Goal: Task Accomplishment & Management: Complete application form

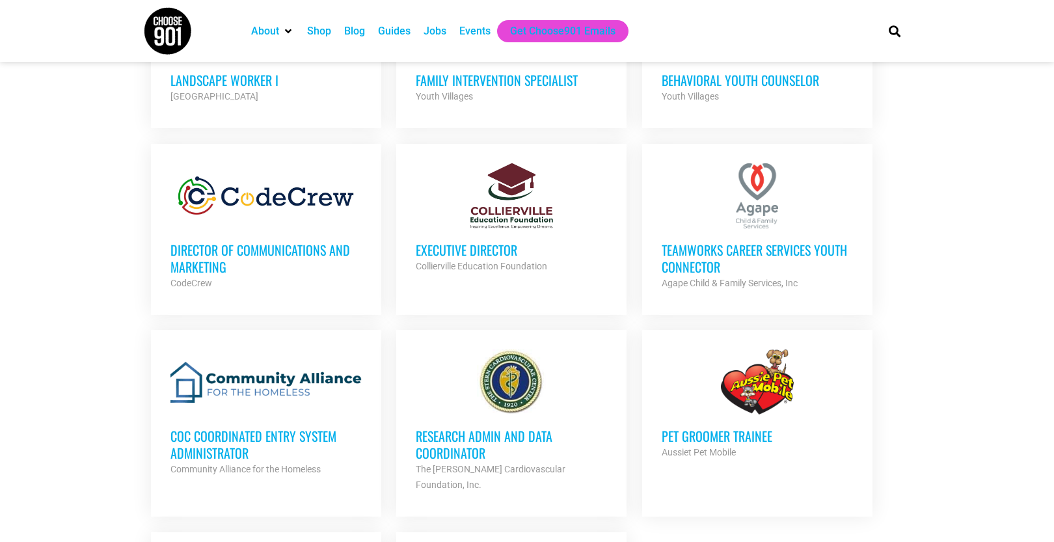
scroll to position [1185, 0]
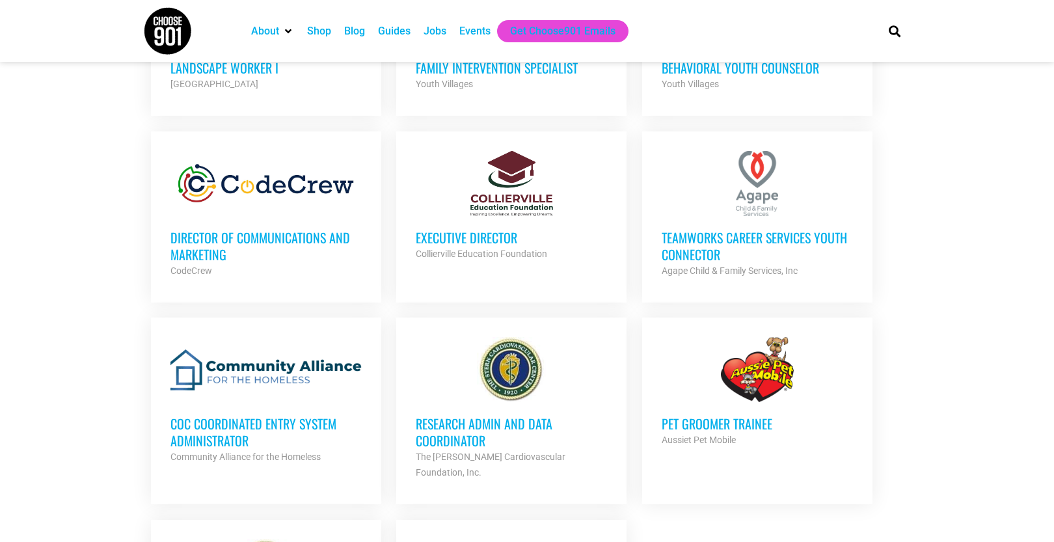
click at [323, 236] on h3 "Director of Communications and Marketing" at bounding box center [265, 246] width 191 height 34
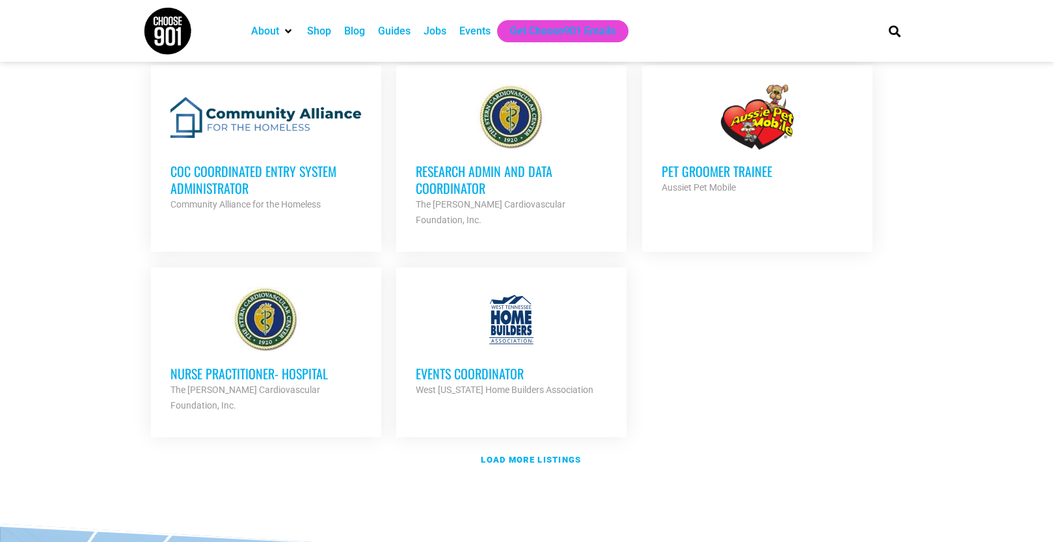
scroll to position [1466, 0]
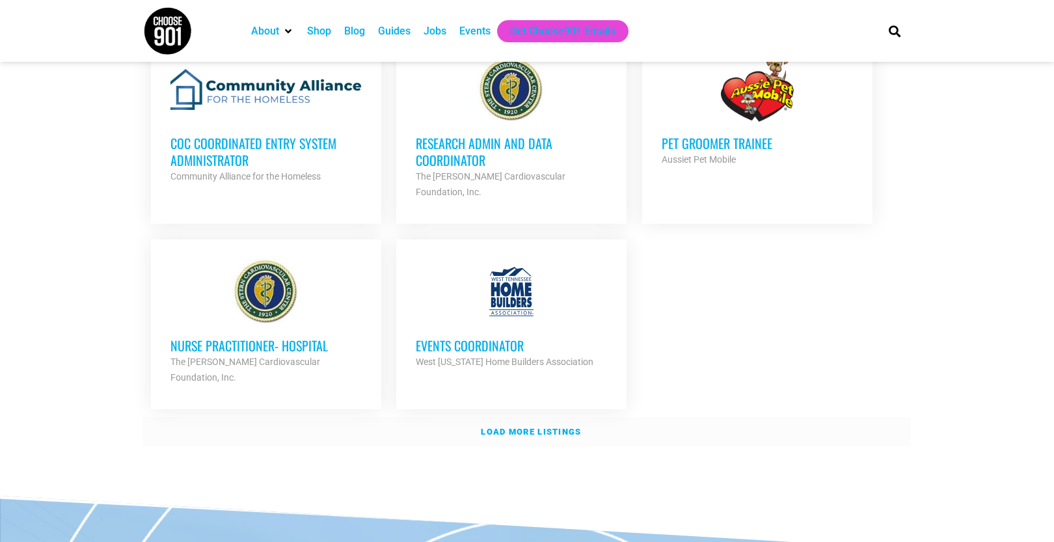
click at [512, 417] on link "Load more listings" at bounding box center [527, 432] width 768 height 30
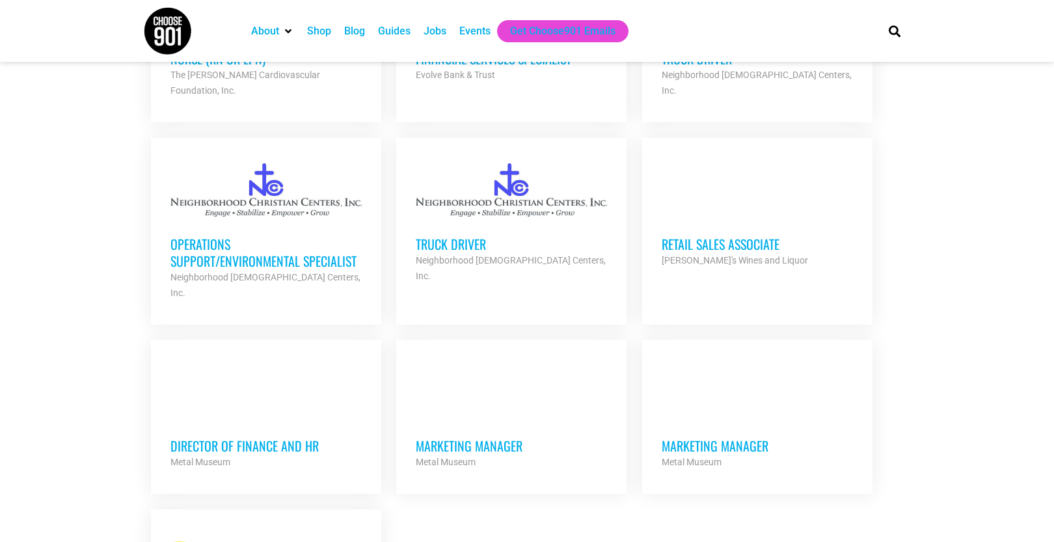
scroll to position [2494, 0]
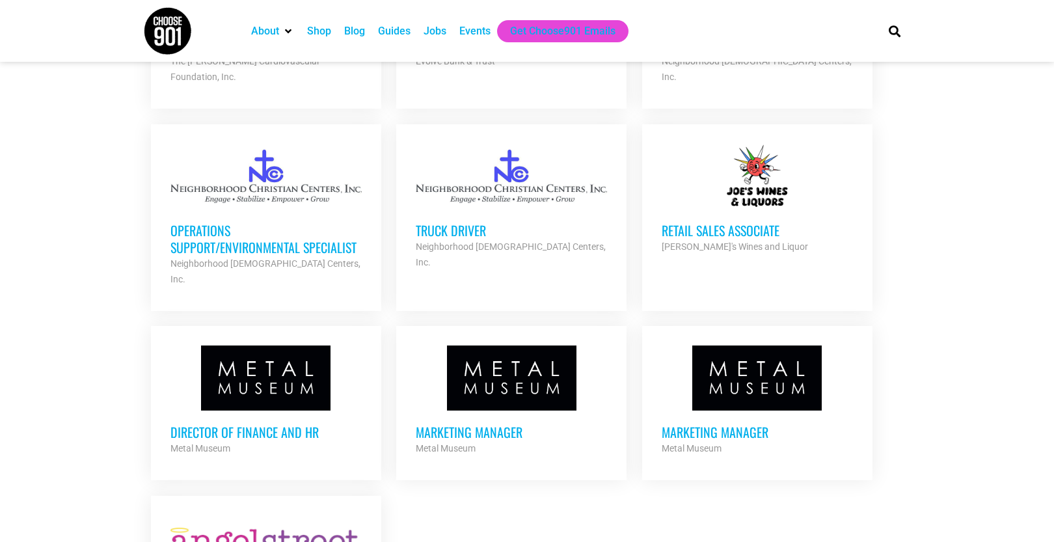
click at [685, 222] on h3 "Retail Sales Associate" at bounding box center [757, 230] width 191 height 17
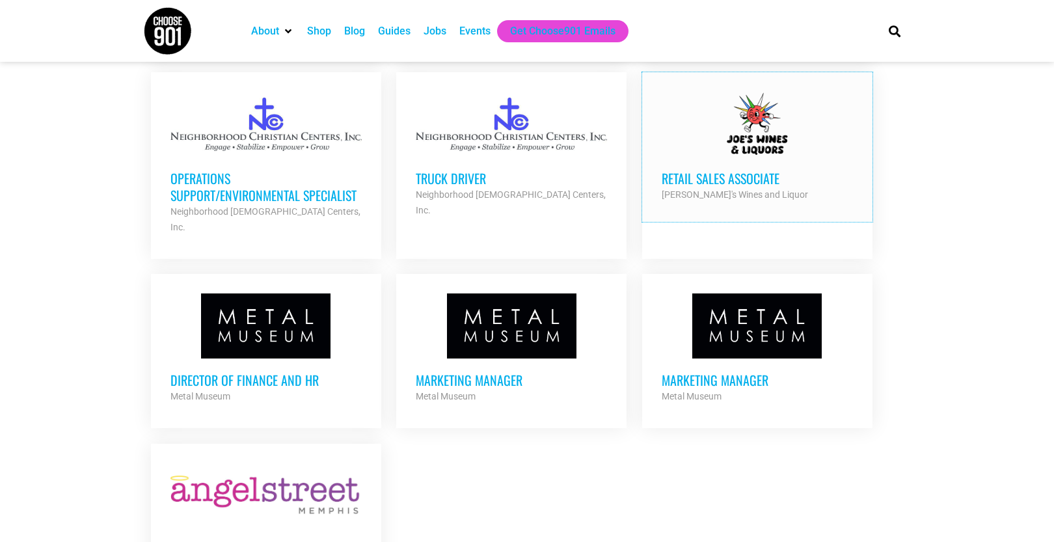
scroll to position [2596, 0]
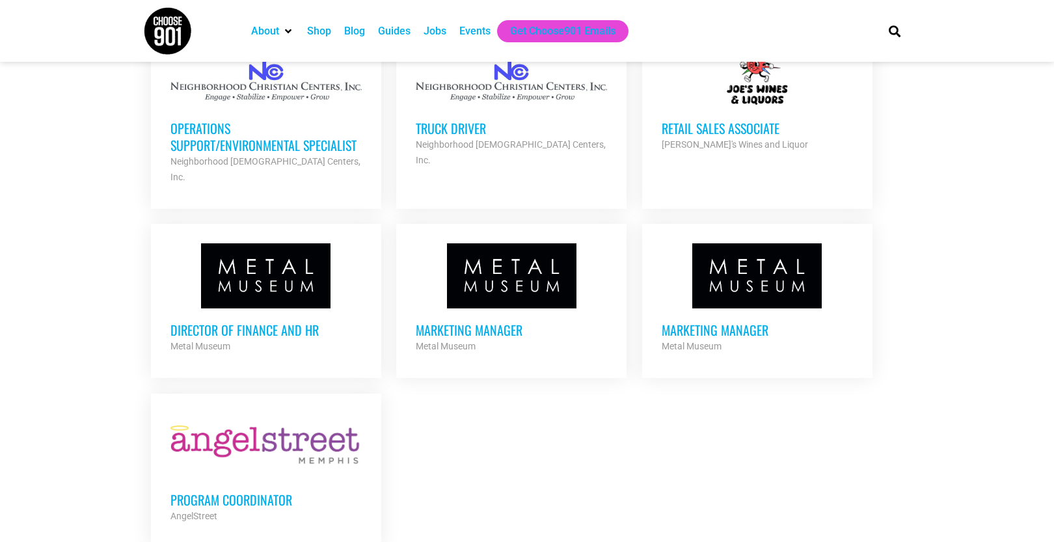
click at [283, 491] on h3 "Program Coordinator" at bounding box center [265, 499] width 191 height 17
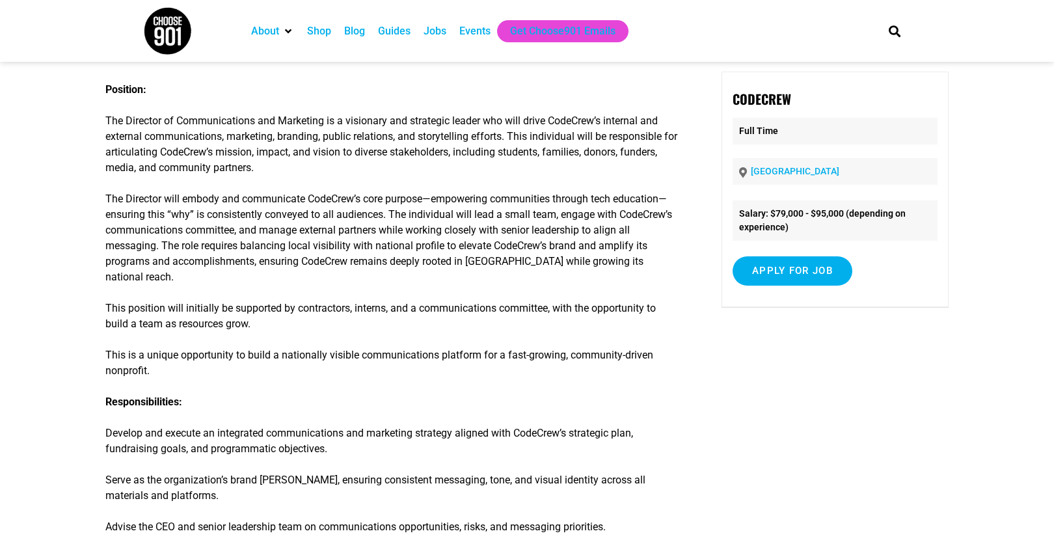
scroll to position [81, 0]
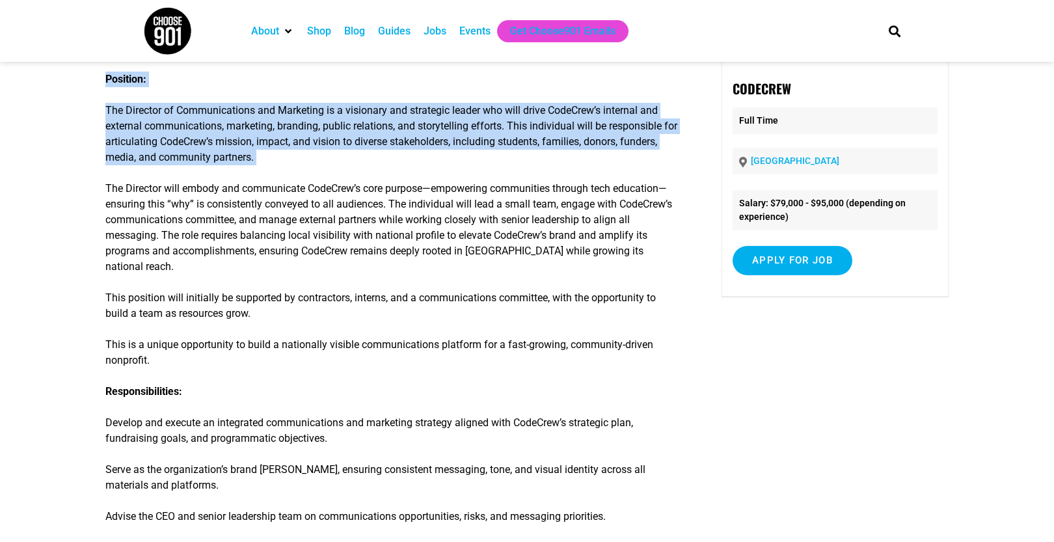
drag, startPoint x: 88, startPoint y: 121, endPoint x: 116, endPoint y: 175, distance: 60.5
drag, startPoint x: 116, startPoint y: 175, endPoint x: 98, endPoint y: 109, distance: 68.0
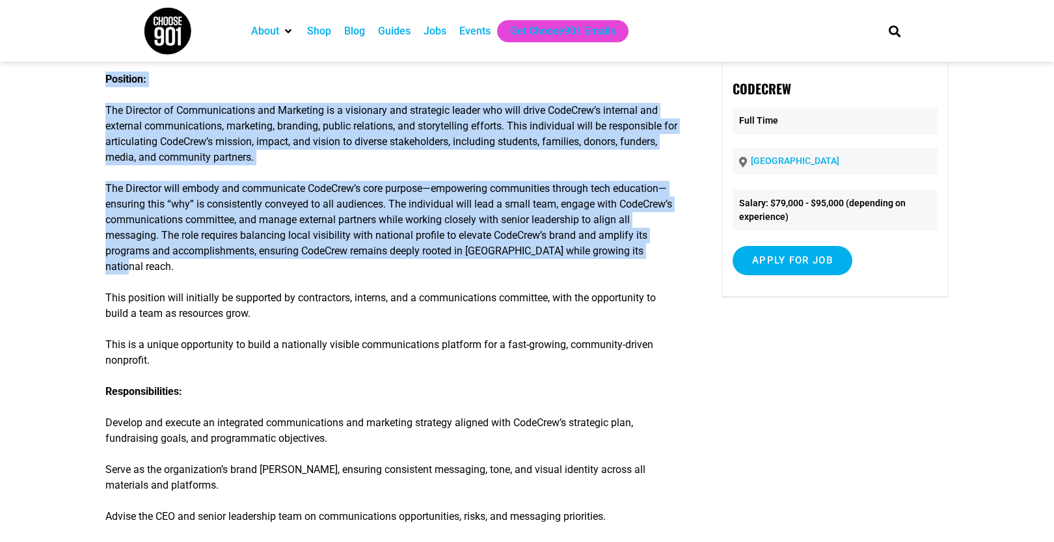
drag, startPoint x: 98, startPoint y: 109, endPoint x: 345, endPoint y: 261, distance: 290.0
click at [345, 261] on p "The Director will embody and communicate CodeCrew’s core purpose—empowering com…" at bounding box center [392, 228] width 574 height 94
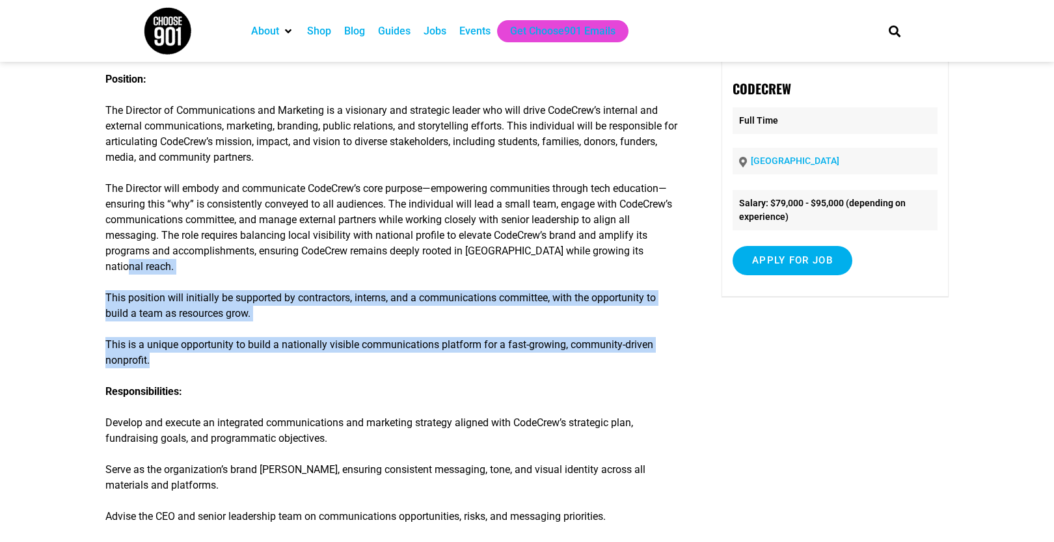
drag, startPoint x: 345, startPoint y: 261, endPoint x: 372, endPoint y: 367, distance: 109.2
click at [372, 367] on p "This is a unique opportunity to build a nationally visible communications platf…" at bounding box center [392, 352] width 574 height 31
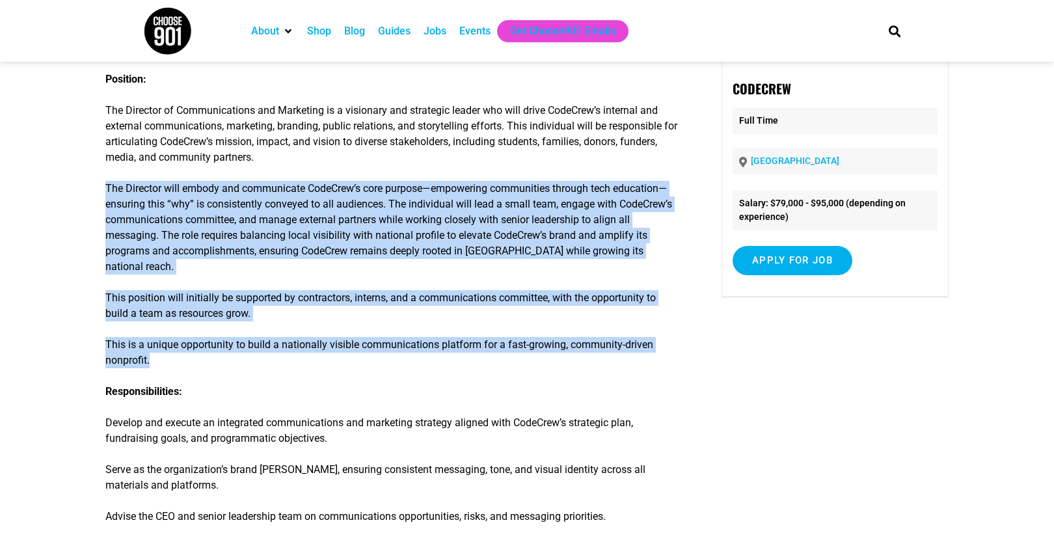
drag, startPoint x: 372, startPoint y: 367, endPoint x: 374, endPoint y: 172, distance: 194.6
drag, startPoint x: 374, startPoint y: 172, endPoint x: 407, endPoint y: 372, distance: 201.8
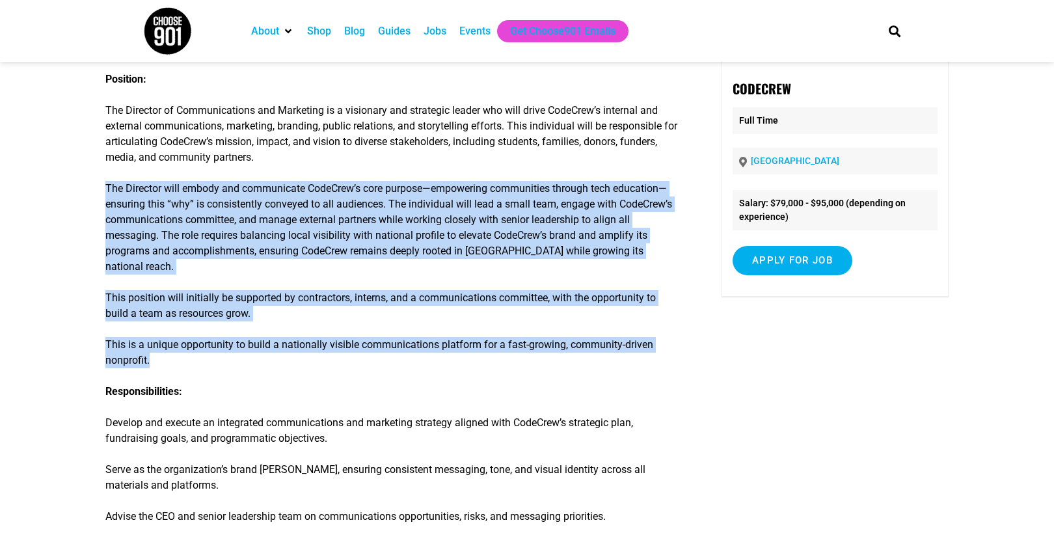
drag, startPoint x: 407, startPoint y: 372, endPoint x: 408, endPoint y: 177, distance: 194.5
drag, startPoint x: 408, startPoint y: 177, endPoint x: 450, endPoint y: 372, distance: 199.7
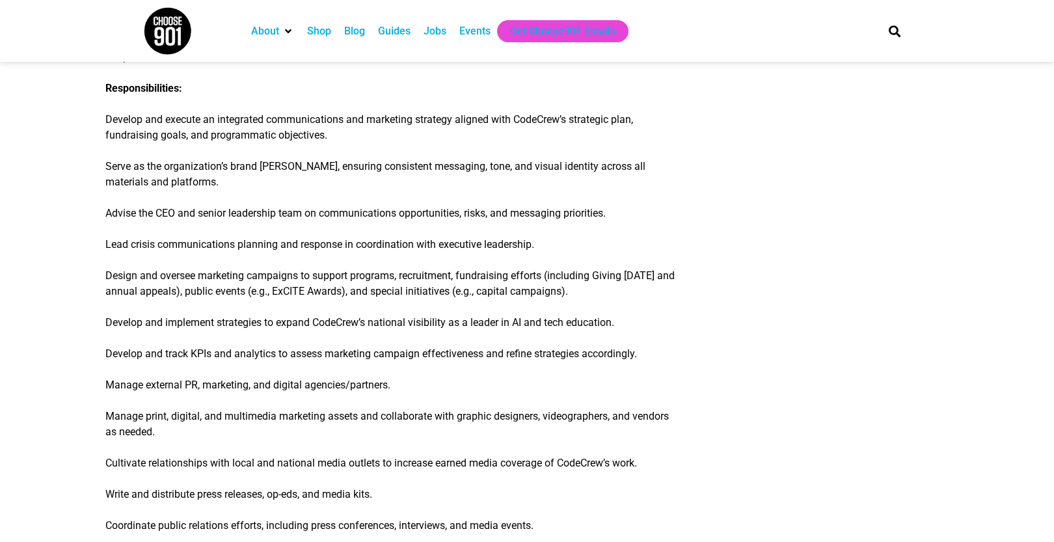
scroll to position [386, 0]
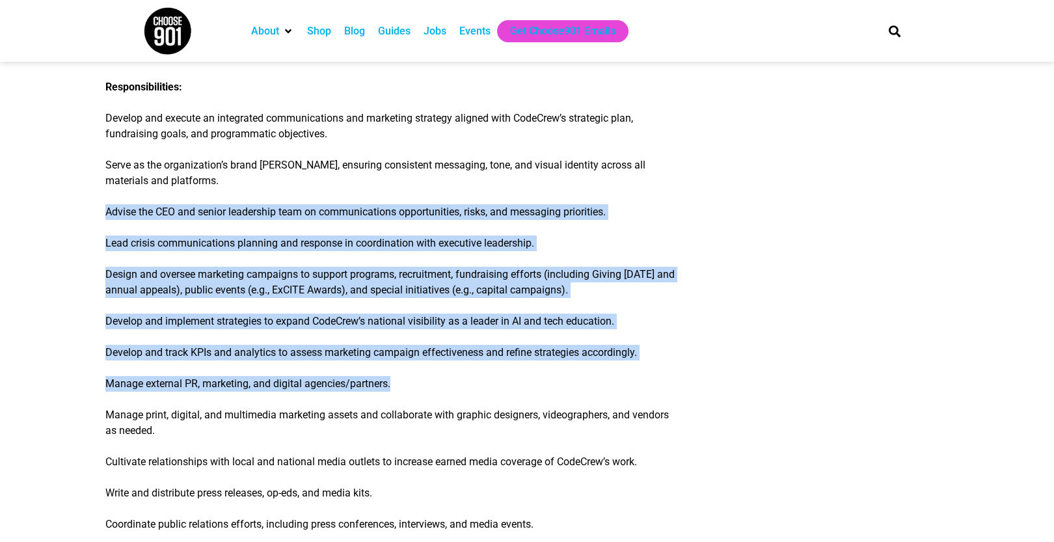
drag, startPoint x: 413, startPoint y: 196, endPoint x: 498, endPoint y: 389, distance: 210.6
click at [498, 389] on p "Manage external PR, marketing, and digital agencies/partners." at bounding box center [392, 384] width 574 height 16
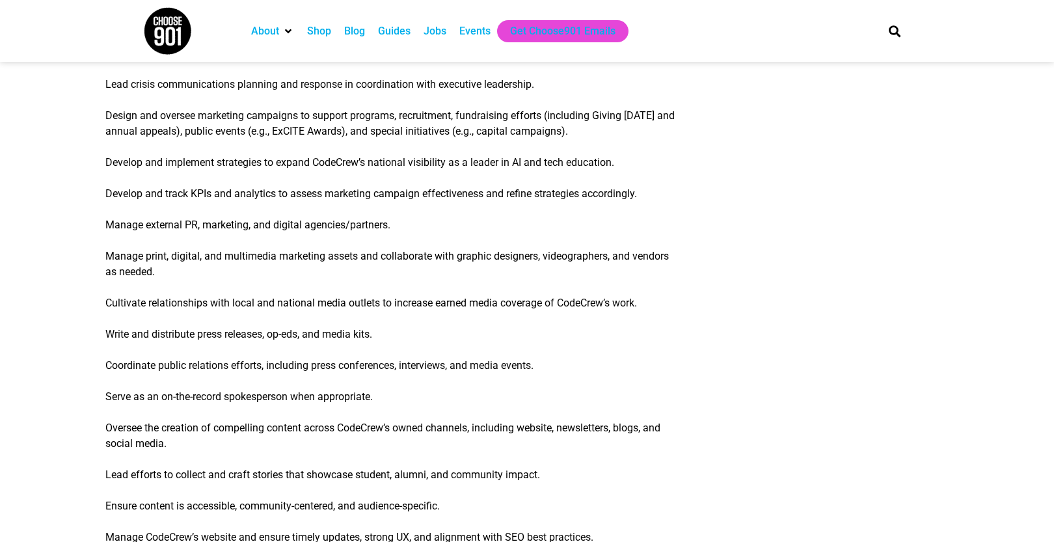
scroll to position [0, 0]
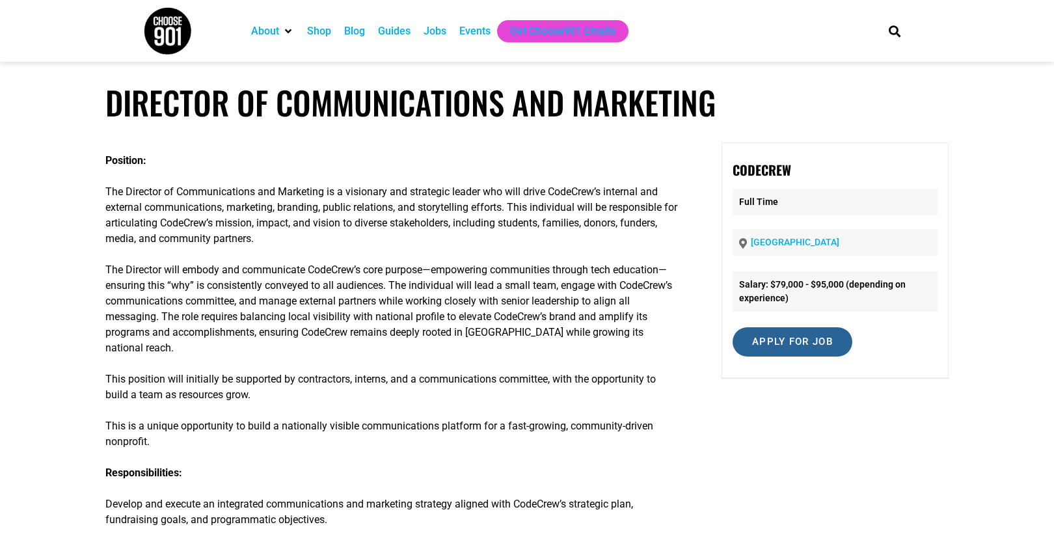
click at [797, 334] on input "Apply for job" at bounding box center [793, 341] width 120 height 29
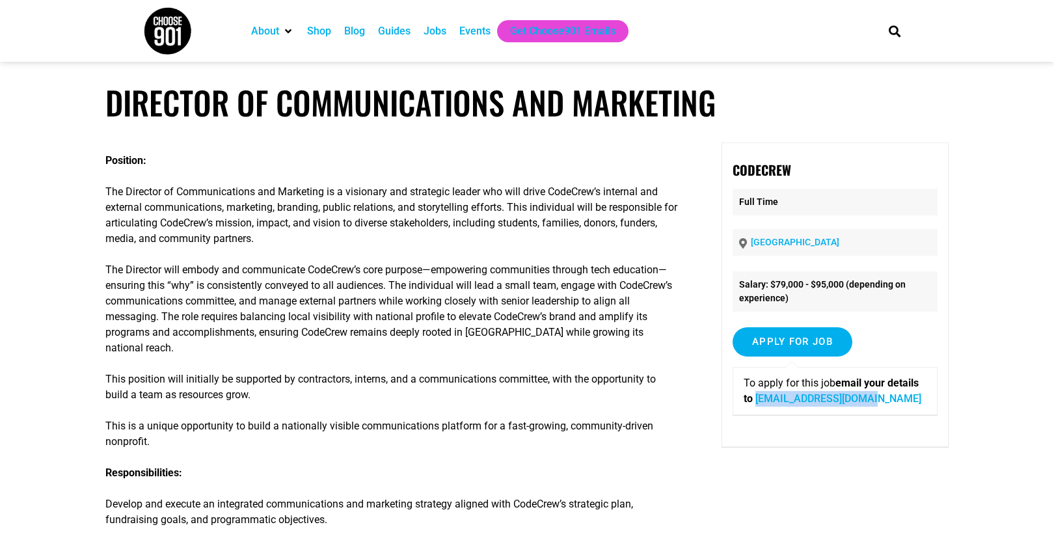
drag, startPoint x: 921, startPoint y: 401, endPoint x: 795, endPoint y: 401, distance: 125.6
click at [795, 401] on p "To apply for this job email your details to careers@code-crew.org" at bounding box center [835, 390] width 183 height 31
copy link "careers@code-crew.org"
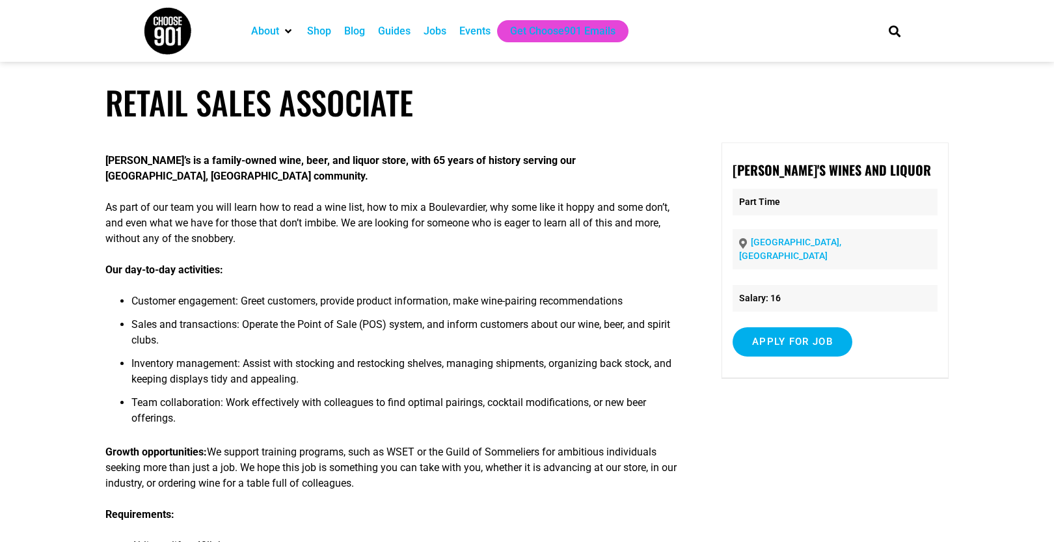
drag, startPoint x: 72, startPoint y: 159, endPoint x: 93, endPoint y: 273, distance: 115.8
click at [93, 273] on article "Retail Sales Associate Joe’s is a family-owned wine, beer, and liquor store, wi…" at bounding box center [527, 453] width 1054 height 740
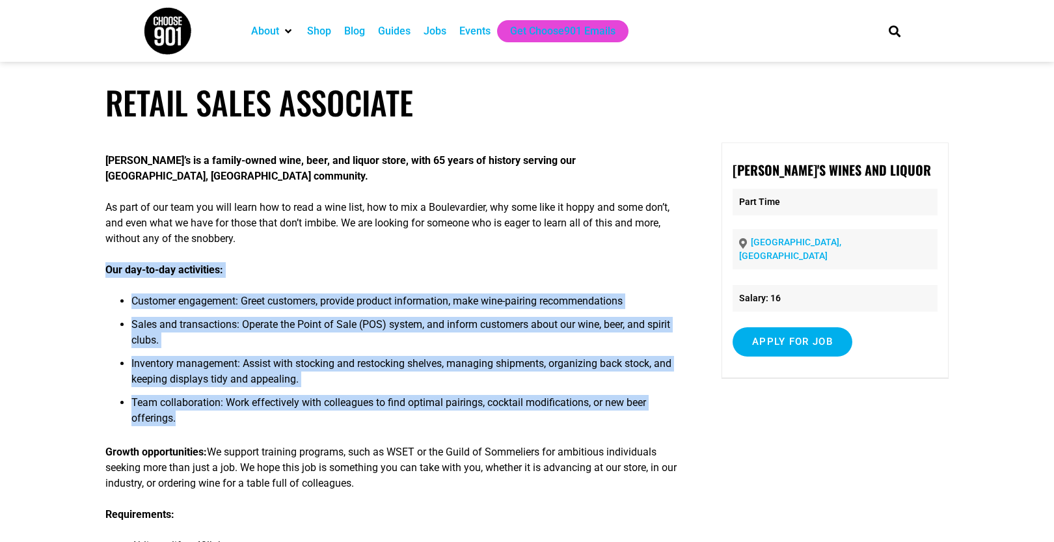
drag, startPoint x: 275, startPoint y: 416, endPoint x: 354, endPoint y: 254, distance: 179.5
click at [354, 254] on div "Joe’s is a family-owned wine, beer, and liquor store, with 65 years of history …" at bounding box center [392, 474] width 574 height 664
drag, startPoint x: 354, startPoint y: 254, endPoint x: 392, endPoint y: 421, distance: 170.9
click at [392, 421] on div "Joe’s is a family-owned wine, beer, and liquor store, with 65 years of history …" at bounding box center [392, 474] width 574 height 664
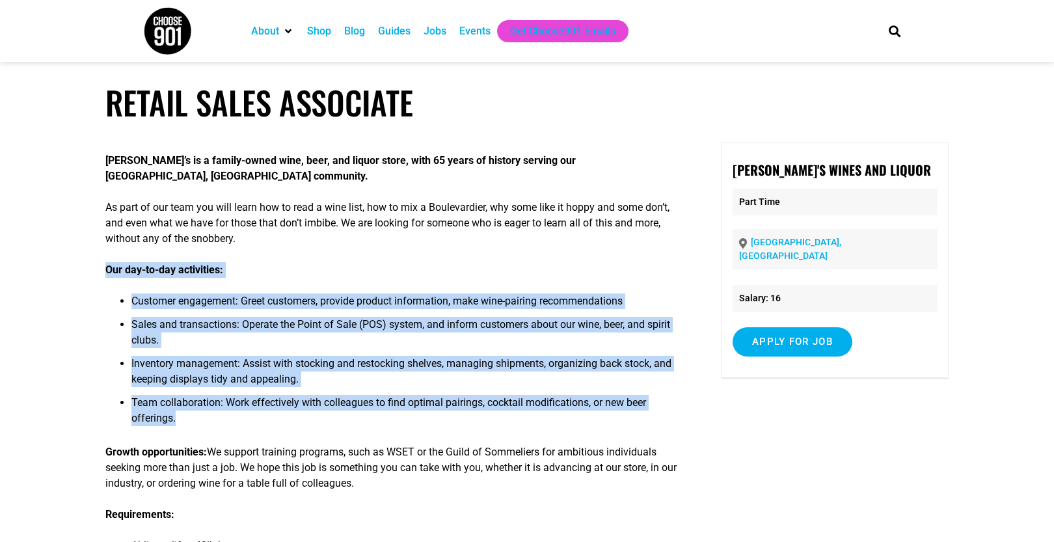
click at [392, 420] on li "Team collaboration: Work effectively with colleagues to find optimal pairings, …" at bounding box center [405, 414] width 548 height 39
drag, startPoint x: 392, startPoint y: 420, endPoint x: 380, endPoint y: 258, distance: 163.1
click at [380, 258] on div "Joe’s is a family-owned wine, beer, and liquor store, with 65 years of history …" at bounding box center [392, 474] width 574 height 664
drag, startPoint x: 380, startPoint y: 258, endPoint x: 391, endPoint y: 430, distance: 172.8
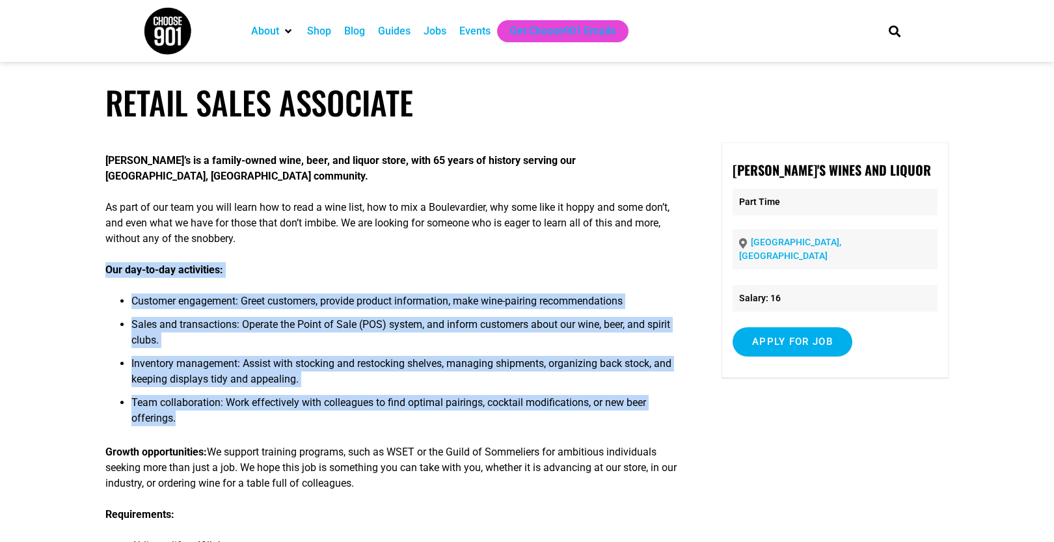
click at [391, 430] on div "Joe’s is a family-owned wine, beer, and liquor store, with 65 years of history …" at bounding box center [392, 474] width 574 height 664
click at [391, 430] on li "Team collaboration: Work effectively with colleagues to find optimal pairings, …" at bounding box center [405, 414] width 548 height 39
drag, startPoint x: 391, startPoint y: 430, endPoint x: 407, endPoint y: 251, distance: 179.7
click at [407, 251] on div "Joe’s is a family-owned wine, beer, and liquor store, with 65 years of history …" at bounding box center [392, 474] width 574 height 664
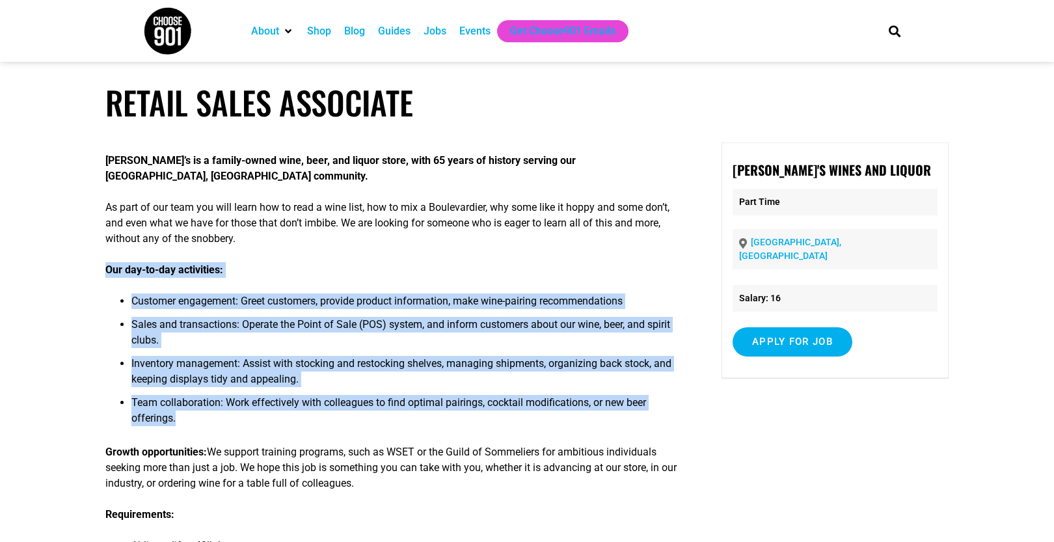
drag, startPoint x: 407, startPoint y: 251, endPoint x: 455, endPoint y: 415, distance: 170.9
click at [455, 415] on div "Joe’s is a family-owned wine, beer, and liquor store, with 65 years of history …" at bounding box center [392, 474] width 574 height 664
click at [455, 415] on li "Team collaboration: Work effectively with colleagues to find optimal pairings, …" at bounding box center [405, 414] width 548 height 39
drag, startPoint x: 455, startPoint y: 415, endPoint x: 454, endPoint y: 251, distance: 164.0
click at [454, 251] on div "Joe’s is a family-owned wine, beer, and liquor store, with 65 years of history …" at bounding box center [392, 474] width 574 height 664
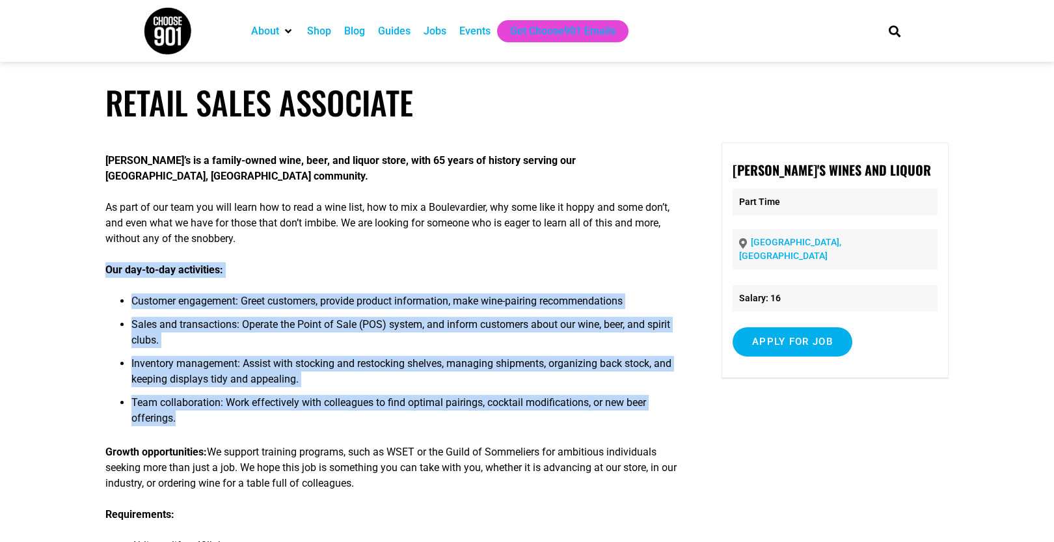
click at [454, 251] on div "Joe’s is a family-owned wine, beer, and liquor store, with 65 years of history …" at bounding box center [392, 474] width 574 height 664
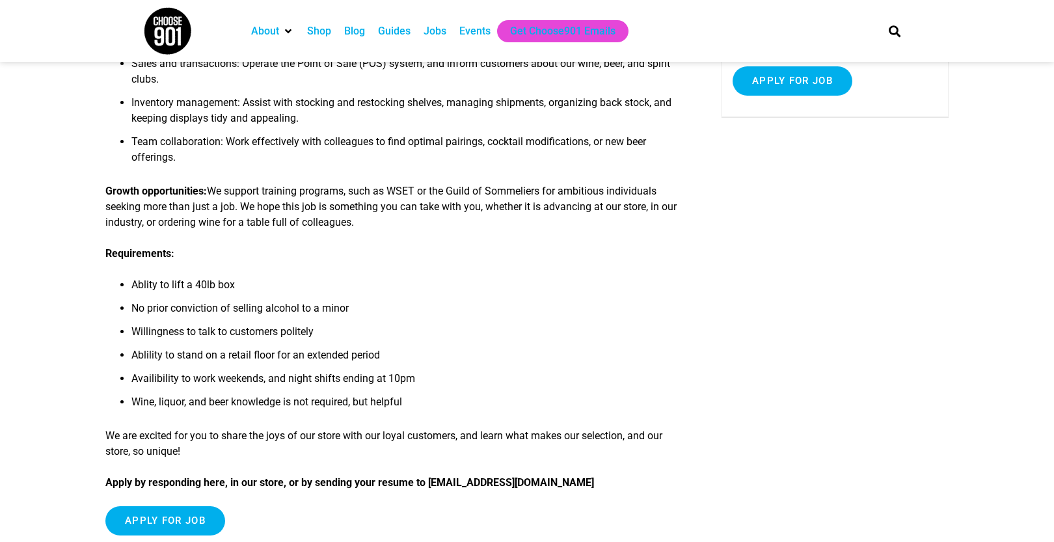
scroll to position [267, 0]
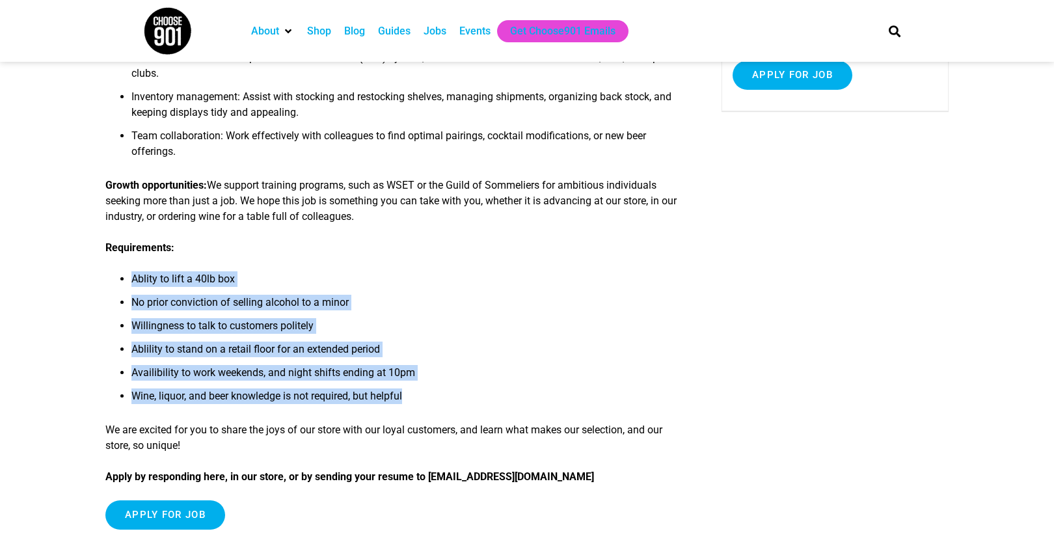
drag, startPoint x: 454, startPoint y: 251, endPoint x: 503, endPoint y: 401, distance: 157.6
click at [503, 401] on div "Joe’s is a family-owned wine, beer, and liquor store, with 65 years of history …" at bounding box center [392, 208] width 574 height 664
click at [503, 401] on li "Wine, liquor, and beer knowledge is not required, but helpful" at bounding box center [405, 399] width 548 height 23
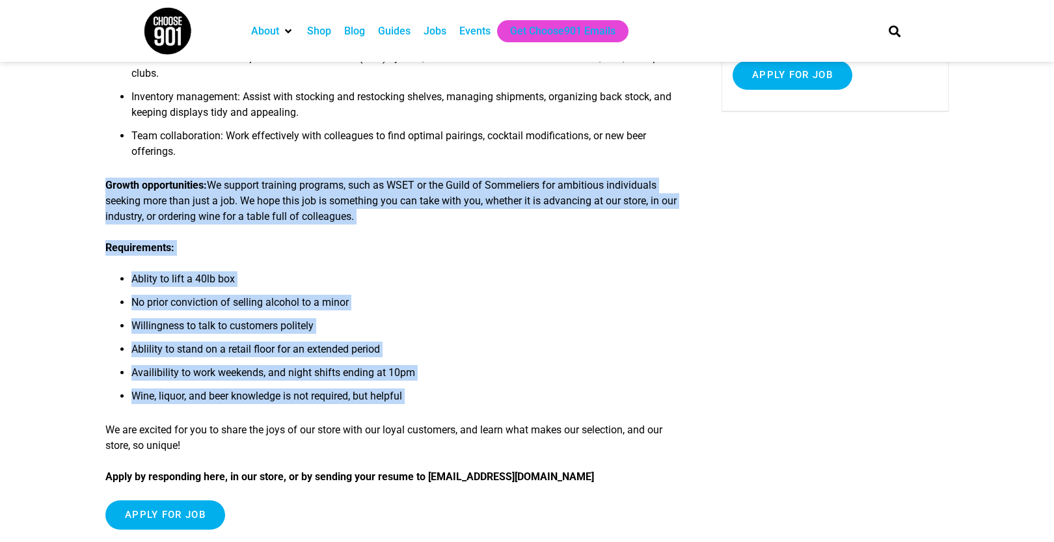
drag, startPoint x: 503, startPoint y: 401, endPoint x: 491, endPoint y: 163, distance: 237.8
click at [491, 163] on div "Joe’s is a family-owned wine, beer, and liquor store, with 65 years of history …" at bounding box center [392, 208] width 574 height 664
click at [491, 163] on li "Team collaboration: Work effectively with colleagues to find optimal pairings, …" at bounding box center [405, 147] width 548 height 39
drag, startPoint x: 491, startPoint y: 163, endPoint x: 508, endPoint y: 219, distance: 57.6
click at [508, 219] on div "Joe’s is a family-owned wine, beer, and liquor store, with 65 years of history …" at bounding box center [392, 208] width 574 height 664
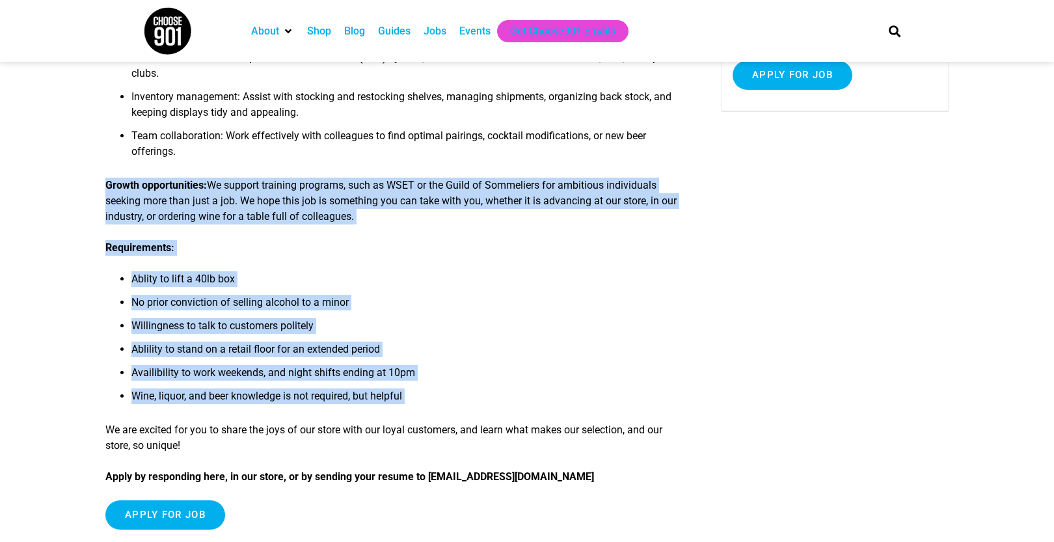
click at [508, 219] on p "Growth opportunities: We support training programs, such as WSET or the Guild o…" at bounding box center [392, 201] width 574 height 47
drag, startPoint x: 508, startPoint y: 219, endPoint x: 502, endPoint y: 164, distance: 54.9
click at [502, 164] on div "Joe’s is a family-owned wine, beer, and liquor store, with 65 years of history …" at bounding box center [392, 208] width 574 height 664
click at [502, 164] on li "Team collaboration: Work effectively with colleagues to find optimal pairings, …" at bounding box center [405, 147] width 548 height 39
drag, startPoint x: 502, startPoint y: 164, endPoint x: 524, endPoint y: 219, distance: 58.7
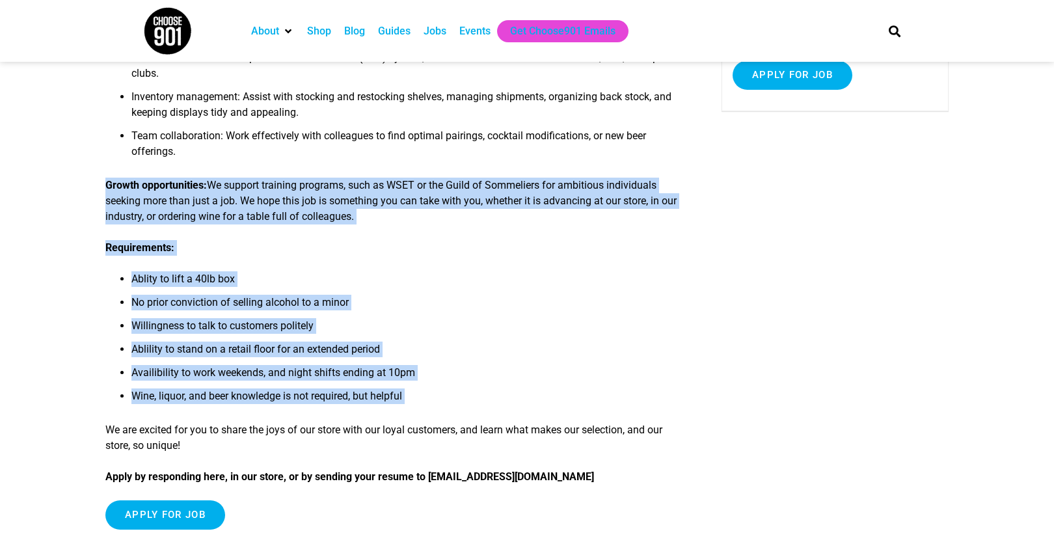
click at [524, 219] on div "Joe’s is a family-owned wine, beer, and liquor store, with 65 years of history …" at bounding box center [392, 208] width 574 height 664
click at [524, 219] on p "Growth opportunities: We support training programs, such as WSET or the Guild o…" at bounding box center [392, 201] width 574 height 47
drag, startPoint x: 524, startPoint y: 219, endPoint x: 593, endPoint y: 406, distance: 199.7
click at [593, 406] on div "Joe’s is a family-owned wine, beer, and liquor store, with 65 years of history …" at bounding box center [392, 208] width 574 height 664
click at [593, 406] on li "Wine, liquor, and beer knowledge is not required, but helpful" at bounding box center [405, 399] width 548 height 23
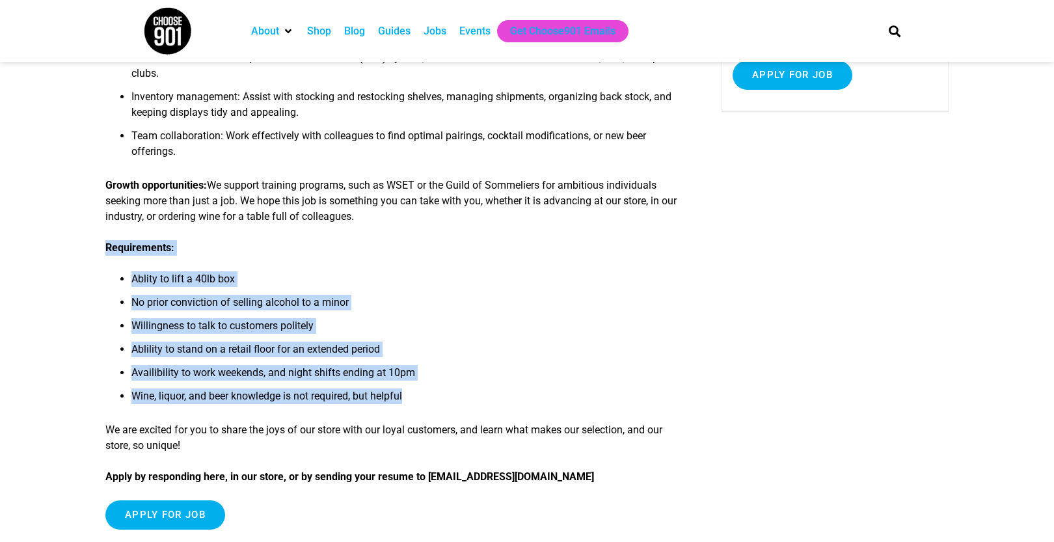
drag, startPoint x: 593, startPoint y: 406, endPoint x: 491, endPoint y: 224, distance: 208.0
click at [491, 224] on div "Joe’s is a family-owned wine, beer, and liquor store, with 65 years of history …" at bounding box center [392, 208] width 574 height 664
drag, startPoint x: 491, startPoint y: 224, endPoint x: 510, endPoint y: 408, distance: 184.5
click at [510, 408] on div "Joe’s is a family-owned wine, beer, and liquor store, with 65 years of history …" at bounding box center [392, 208] width 574 height 664
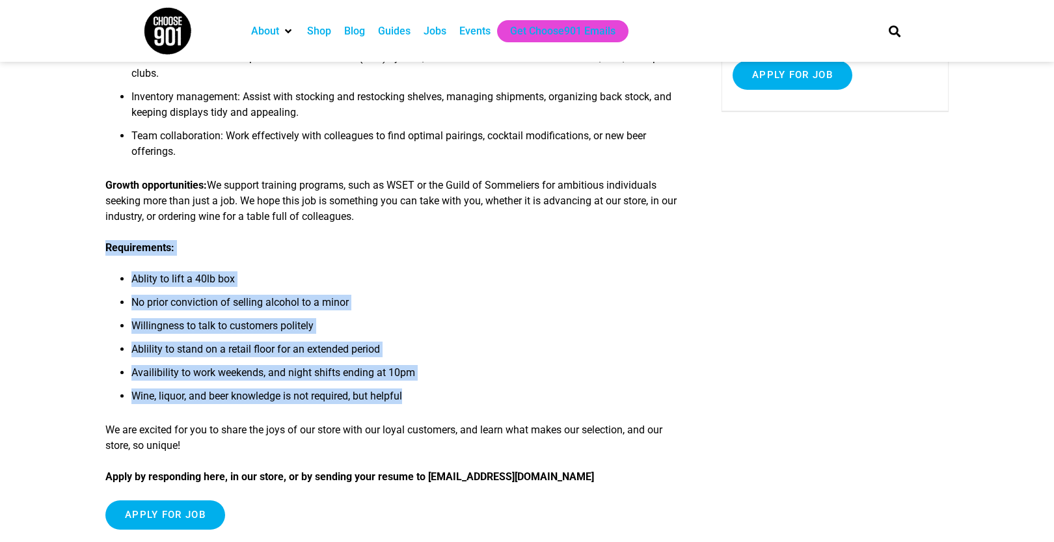
click at [510, 408] on li "Wine, liquor, and beer knowledge is not required, but helpful" at bounding box center [405, 399] width 548 height 23
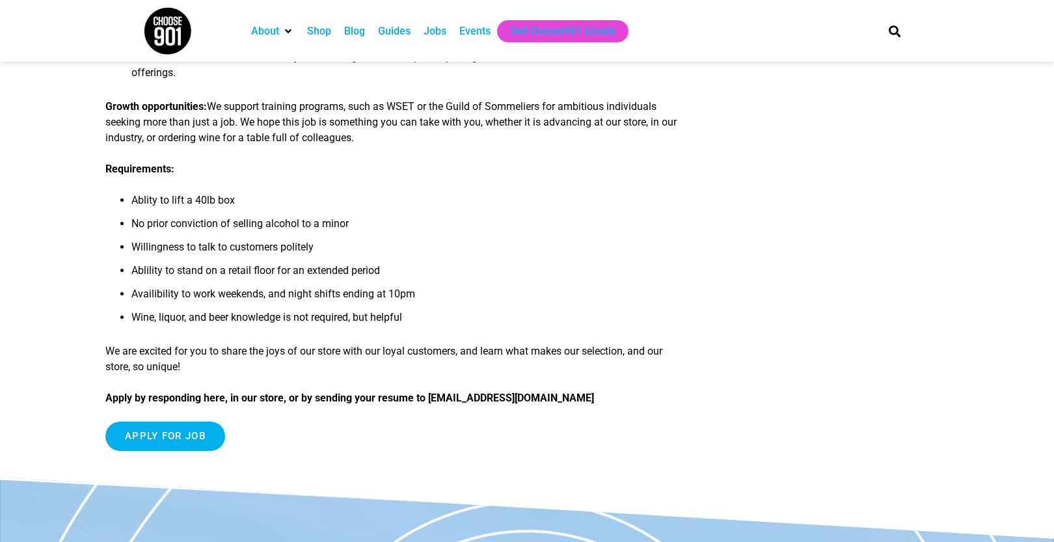
scroll to position [359, 0]
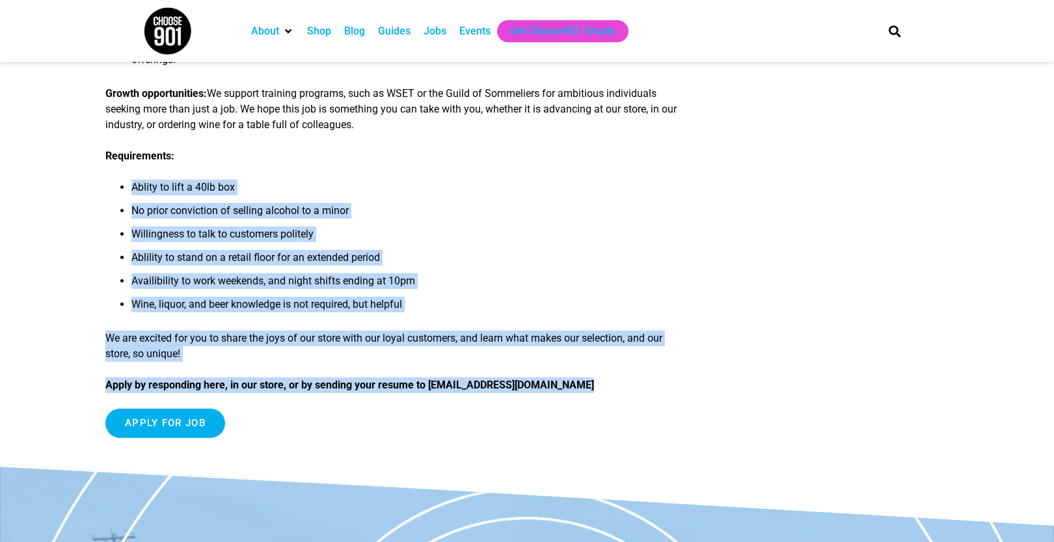
drag, startPoint x: 509, startPoint y: 420, endPoint x: 477, endPoint y: 151, distance: 270.6
click at [477, 151] on div "Joe’s is a family-owned wine, beer, and liquor store, with 65 years of history …" at bounding box center [392, 116] width 574 height 664
click at [477, 151] on p "Requirements:" at bounding box center [392, 156] width 574 height 16
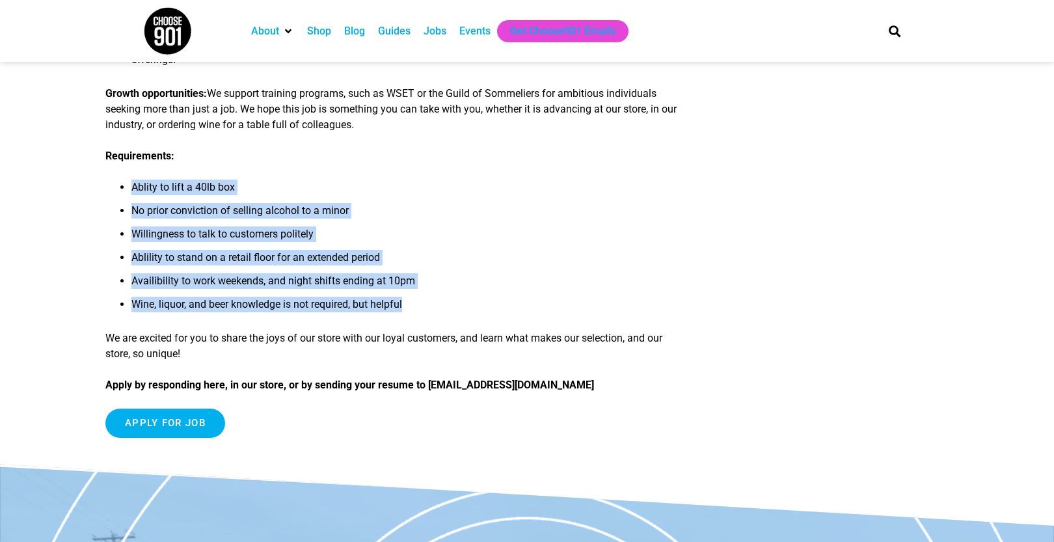
drag, startPoint x: 477, startPoint y: 151, endPoint x: 509, endPoint y: 300, distance: 152.5
click at [509, 300] on div "Joe’s is a family-owned wine, beer, and liquor store, with 65 years of history …" at bounding box center [392, 116] width 574 height 664
click at [509, 300] on li "Wine, liquor, and beer knowledge is not required, but helpful" at bounding box center [405, 308] width 548 height 23
drag, startPoint x: 509, startPoint y: 300, endPoint x: 508, endPoint y: 156, distance: 143.8
click at [508, 156] on div "Joe’s is a family-owned wine, beer, and liquor store, with 65 years of history …" at bounding box center [392, 116] width 574 height 664
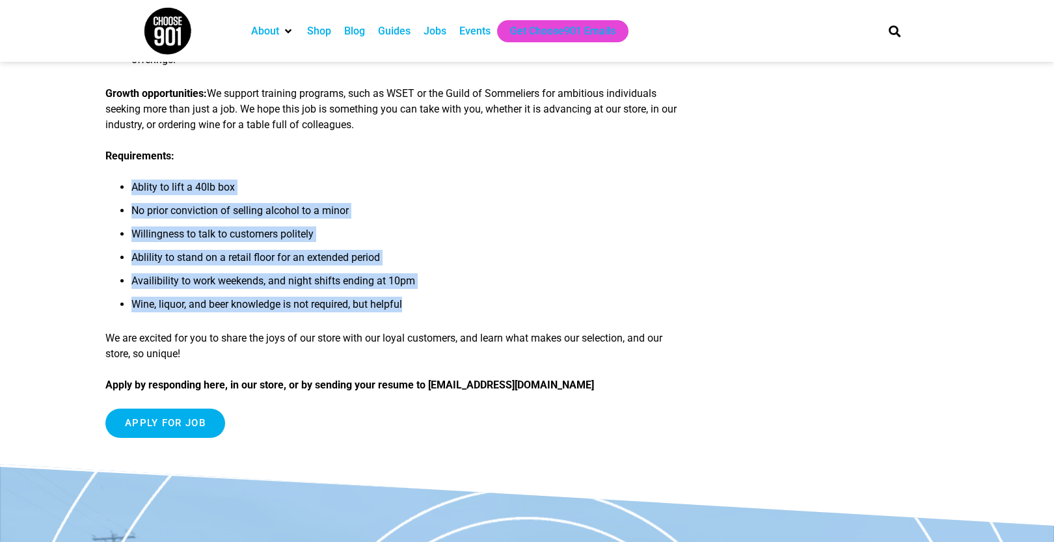
click at [508, 156] on p "Requirements:" at bounding box center [392, 156] width 574 height 16
drag, startPoint x: 508, startPoint y: 156, endPoint x: 550, endPoint y: 302, distance: 151.8
click at [550, 302] on div "Joe’s is a family-owned wine, beer, and liquor store, with 65 years of history …" at bounding box center [392, 116] width 574 height 664
click at [550, 302] on li "Wine, liquor, and beer knowledge is not required, but helpful" at bounding box center [405, 308] width 548 height 23
drag, startPoint x: 550, startPoint y: 302, endPoint x: 532, endPoint y: 142, distance: 160.5
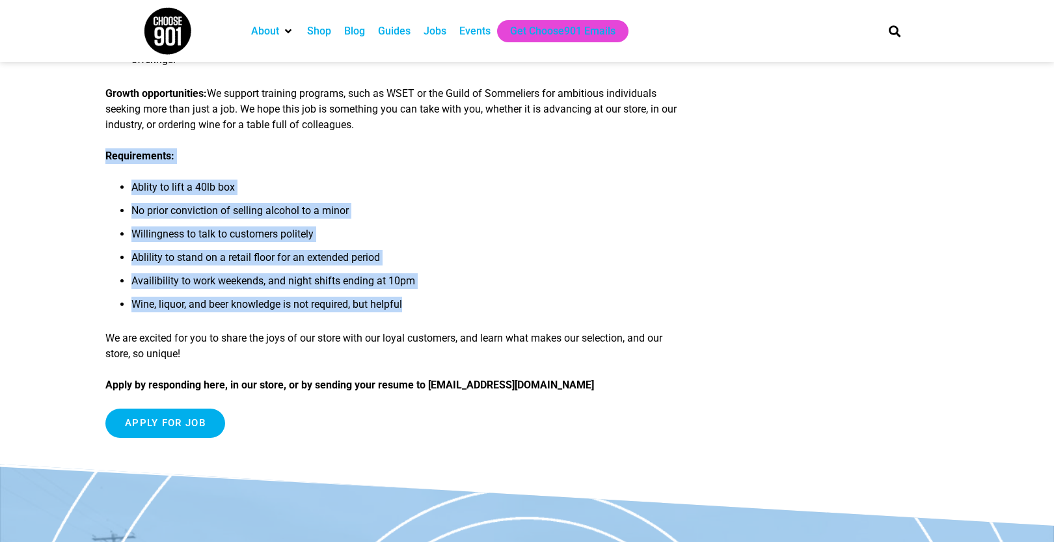
click at [532, 142] on div "Joe’s is a family-owned wine, beer, and liquor store, with 65 years of history …" at bounding box center [392, 116] width 574 height 664
drag, startPoint x: 532, startPoint y: 142, endPoint x: 562, endPoint y: 302, distance: 162.2
click at [560, 302] on div "Joe’s is a family-owned wine, beer, and liquor store, with 65 years of history …" at bounding box center [392, 116] width 574 height 664
click at [562, 302] on li "Wine, liquor, and beer knowledge is not required, but helpful" at bounding box center [405, 308] width 548 height 23
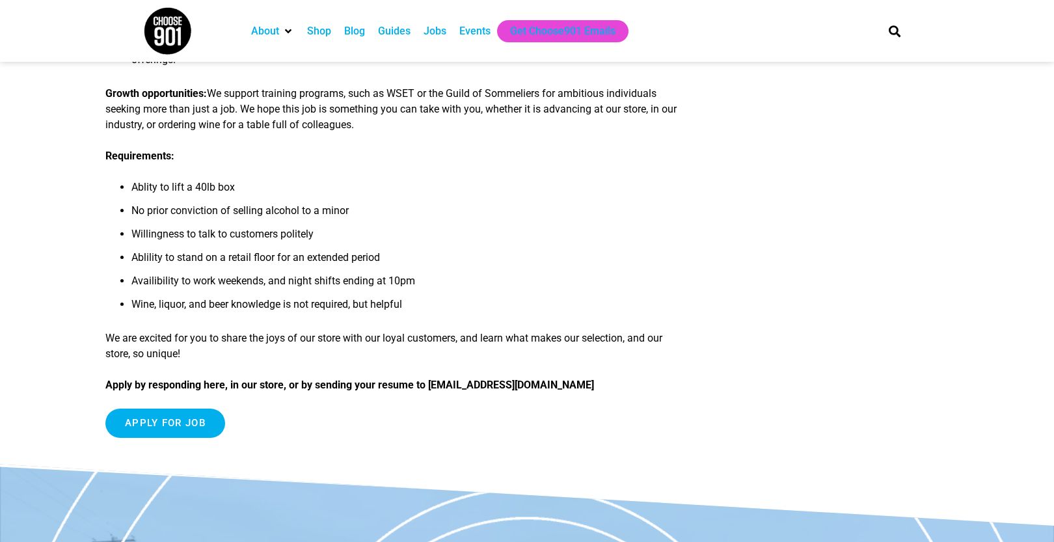
scroll to position [0, 0]
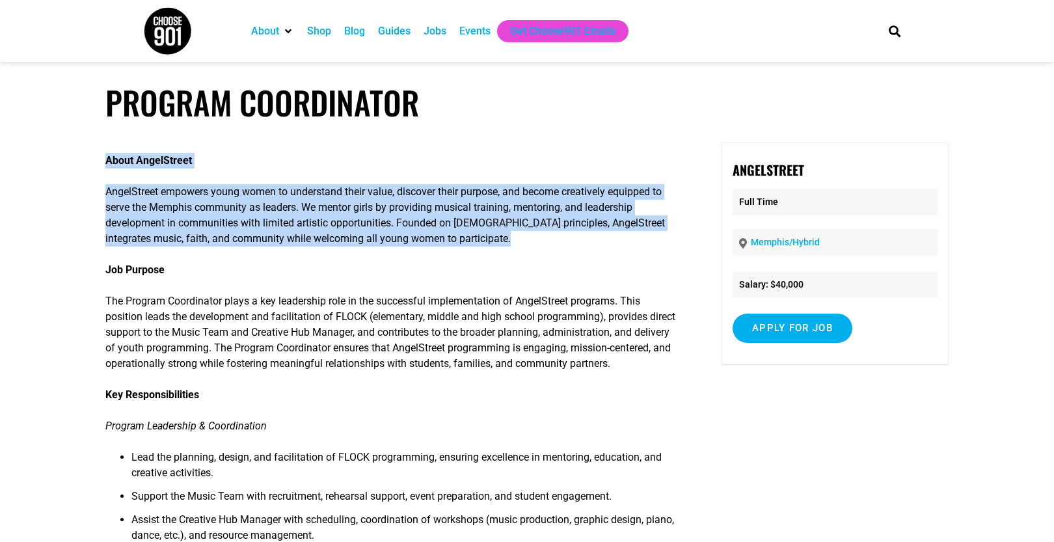
drag, startPoint x: 72, startPoint y: 192, endPoint x: 109, endPoint y: 247, distance: 65.7
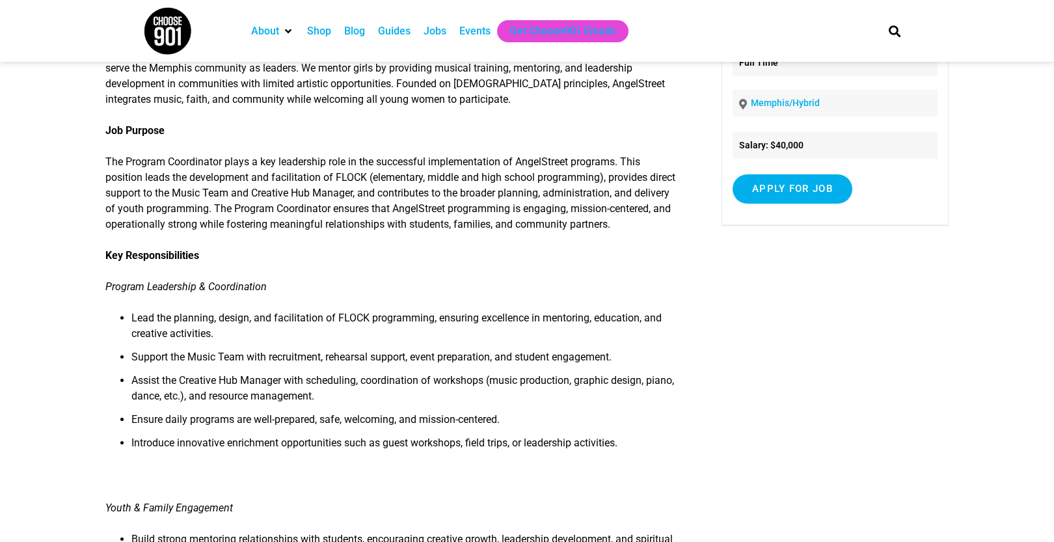
scroll to position [140, 0]
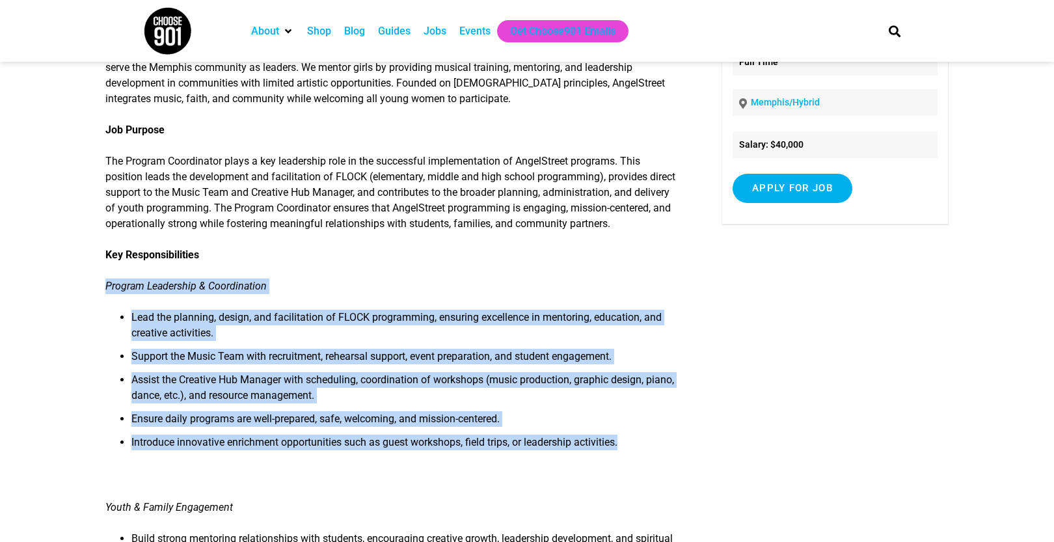
drag, startPoint x: 532, startPoint y: 278, endPoint x: 657, endPoint y: 471, distance: 230.5
click at [657, 458] on li "Introduce innovative enrichment opportunities such as guest workshops, field tr…" at bounding box center [405, 446] width 548 height 23
drag, startPoint x: 657, startPoint y: 470, endPoint x: 618, endPoint y: 286, distance: 187.6
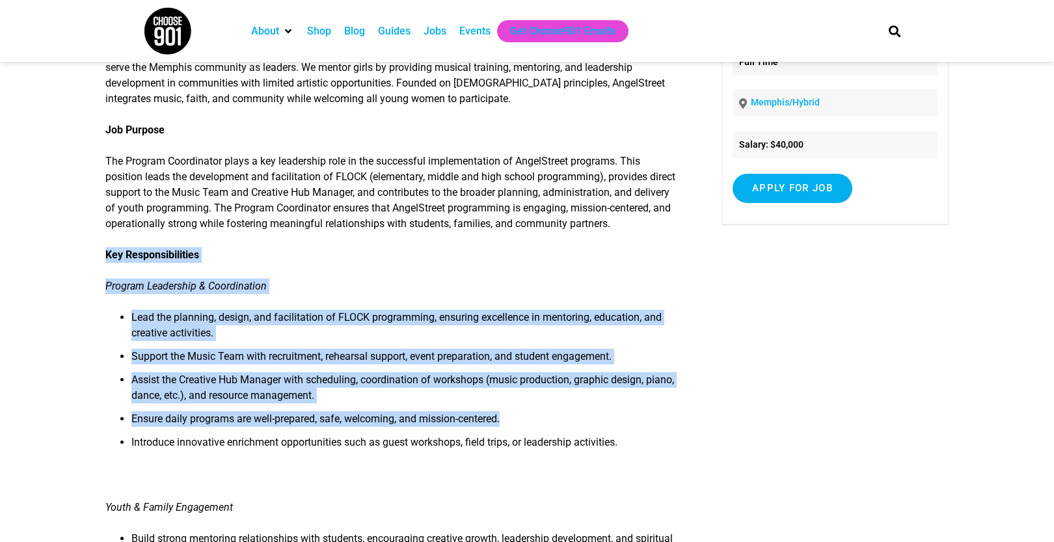
drag, startPoint x: 599, startPoint y: 261, endPoint x: 697, endPoint y: 447, distance: 210.7
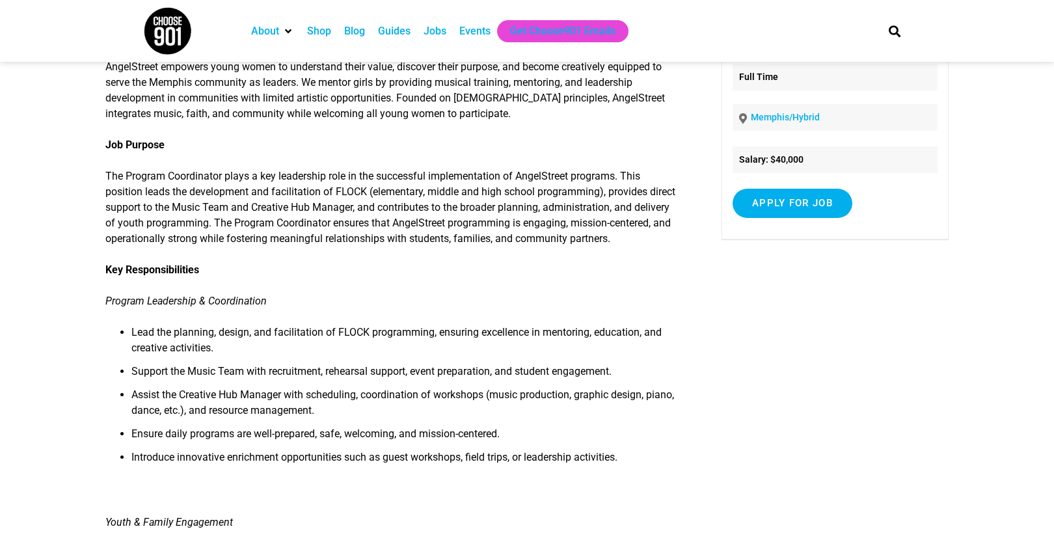
scroll to position [118, 0]
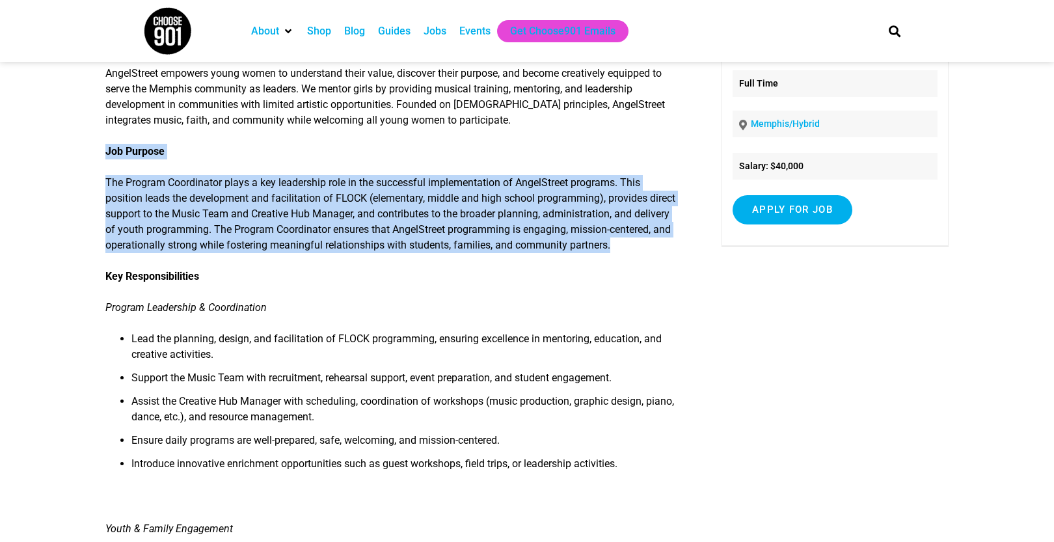
drag, startPoint x: 551, startPoint y: 136, endPoint x: 581, endPoint y: 273, distance: 139.9
drag, startPoint x: 581, startPoint y: 273, endPoint x: 580, endPoint y: 118, distance: 154.9
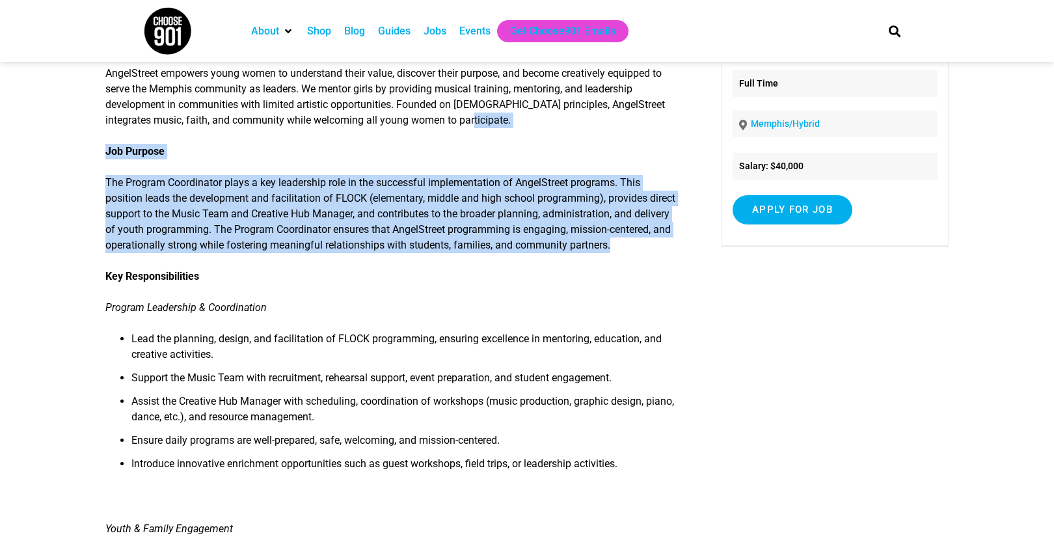
click at [580, 118] on p "AngelStreet empowers young women to understand their value, discover their purp…" at bounding box center [392, 97] width 574 height 62
drag, startPoint x: 580, startPoint y: 118, endPoint x: 601, endPoint y: 288, distance: 171.8
click at [601, 284] on p "Key Responsibilities" at bounding box center [392, 277] width 574 height 16
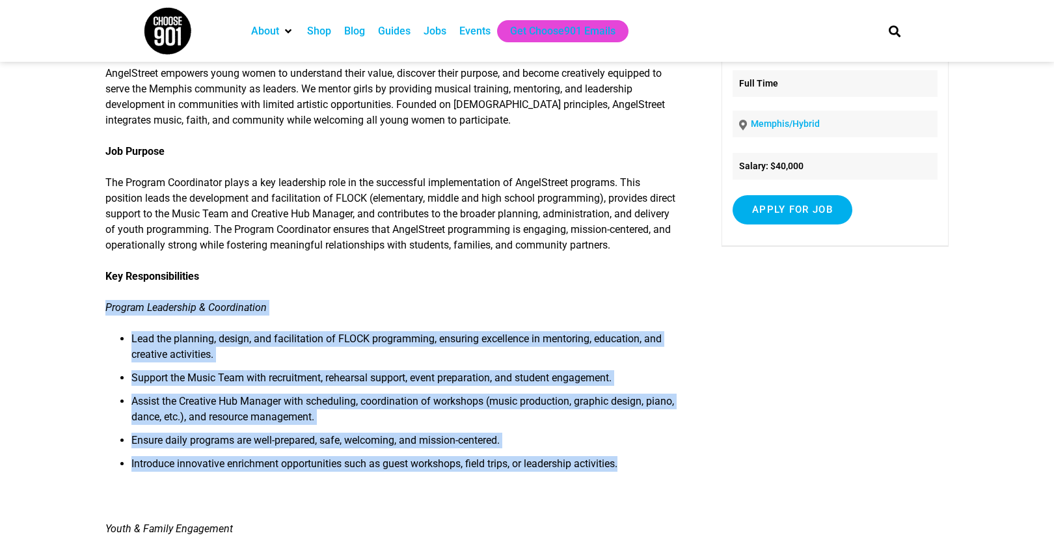
drag, startPoint x: 601, startPoint y: 288, endPoint x: 722, endPoint y: 484, distance: 229.9
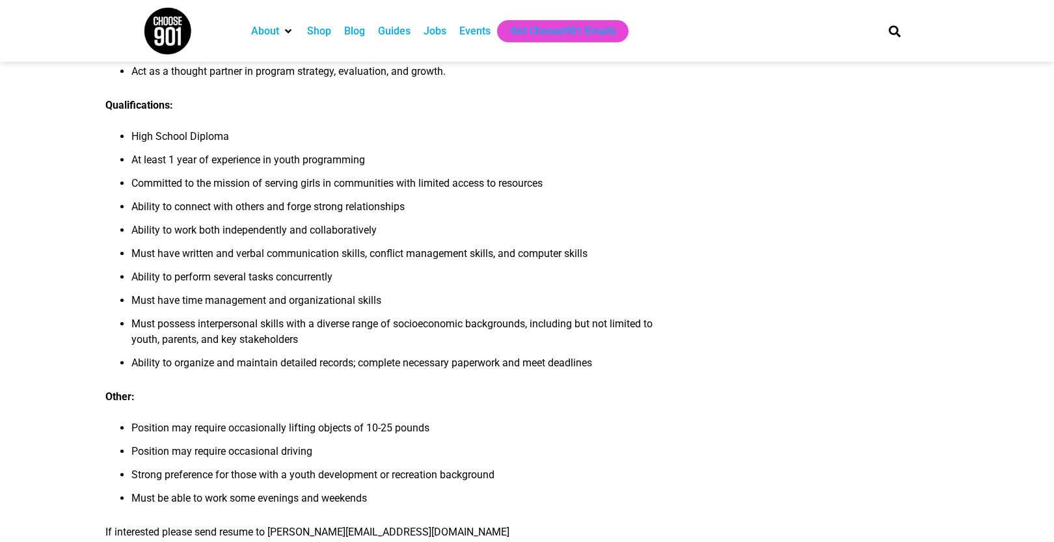
scroll to position [1189, 0]
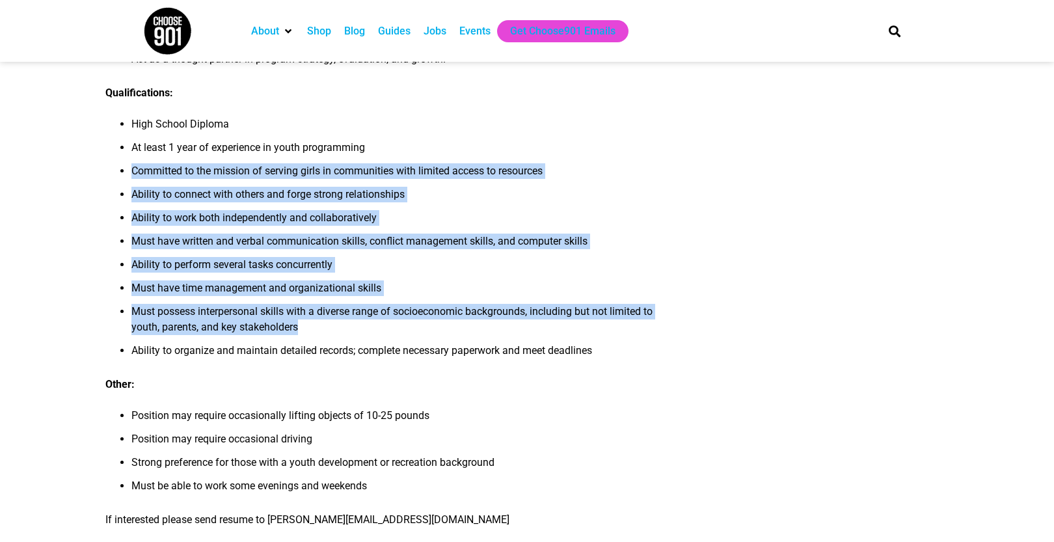
drag, startPoint x: 541, startPoint y: 143, endPoint x: 645, endPoint y: 329, distance: 212.7
click at [645, 329] on ul "High School Diploma At least 1 year of experience in youth programming Committe…" at bounding box center [392, 241] width 574 height 250
click at [645, 329] on li "Must possess interpersonal skills with a diverse range of socioeconomic backgro…" at bounding box center [405, 323] width 548 height 39
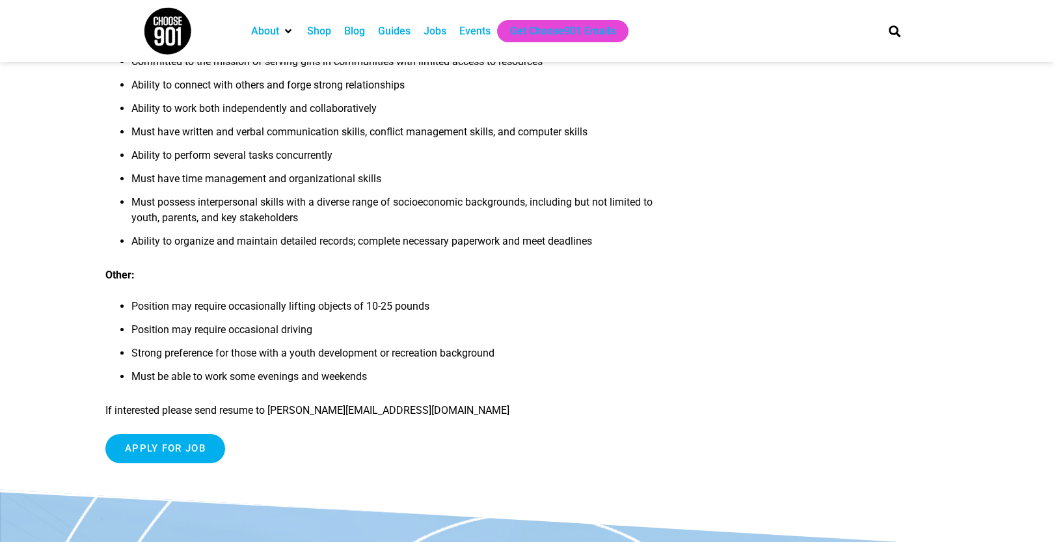
scroll to position [1313, 0]
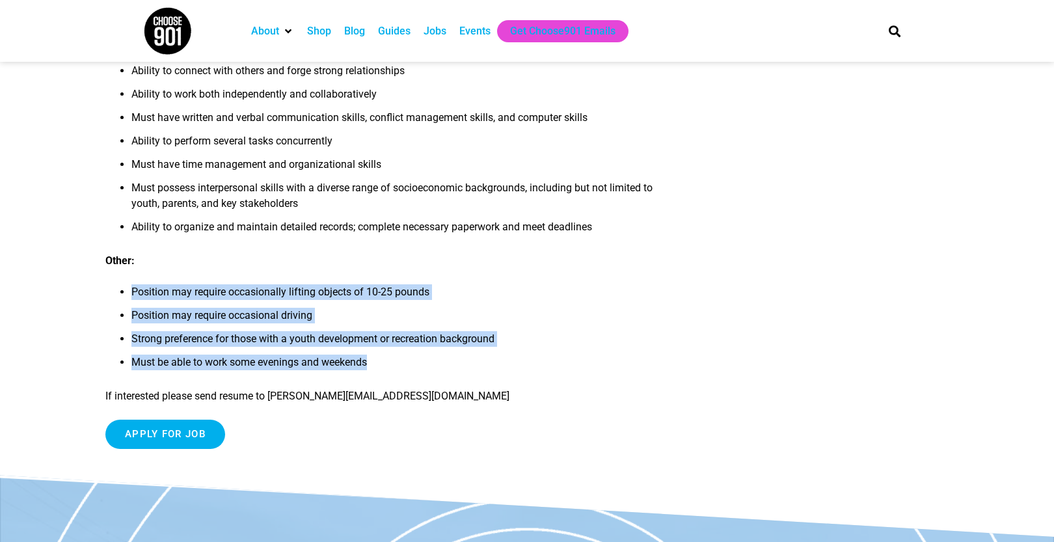
drag, startPoint x: 552, startPoint y: 260, endPoint x: 571, endPoint y: 370, distance: 111.5
click at [571, 370] on li "Must be able to work some evenings and weekends" at bounding box center [405, 366] width 548 height 23
drag, startPoint x: 571, startPoint y: 370, endPoint x: 570, endPoint y: 252, distance: 118.4
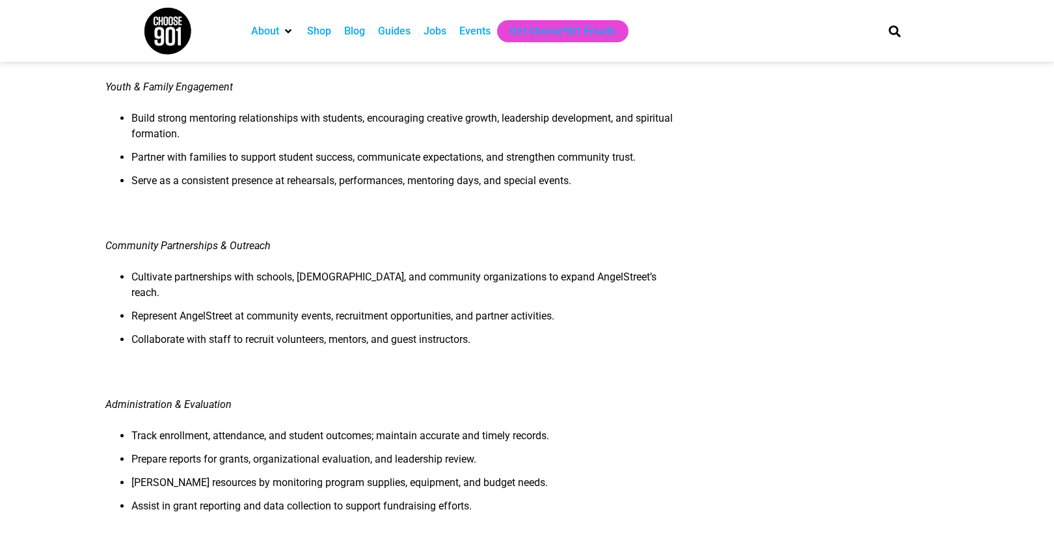
scroll to position [0, 0]
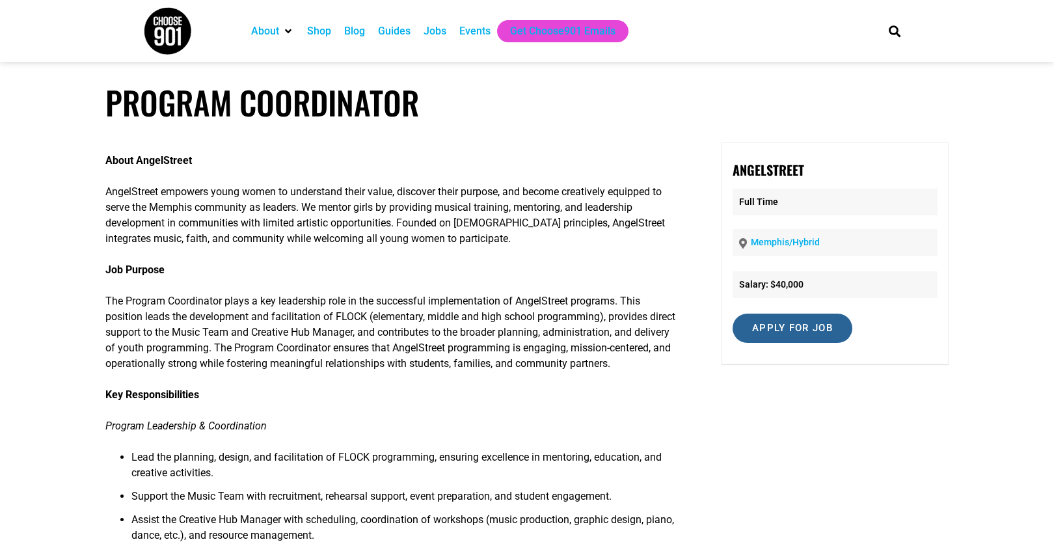
click at [802, 336] on input "Apply for job" at bounding box center [793, 328] width 120 height 29
